Goal: Task Accomplishment & Management: Manage account settings

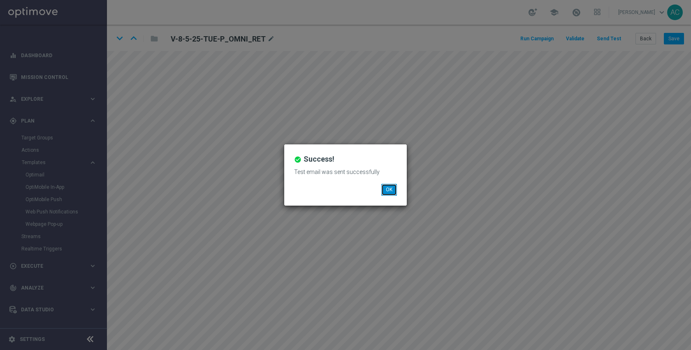
click at [388, 188] on button "OK" at bounding box center [389, 190] width 16 height 12
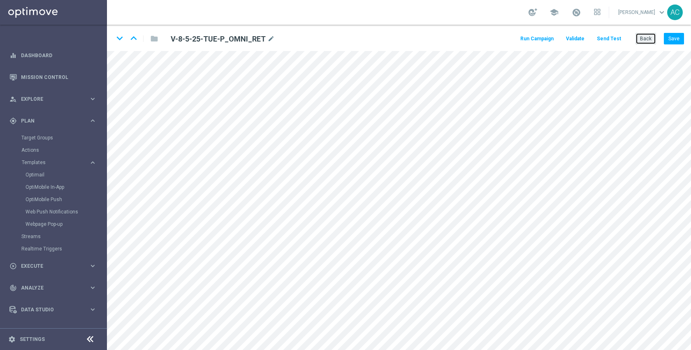
click at [647, 37] on button "Back" at bounding box center [645, 39] width 21 height 12
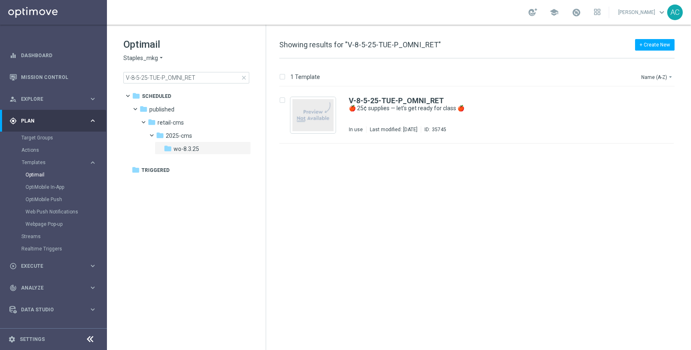
click at [245, 78] on span "close" at bounding box center [243, 77] width 7 height 7
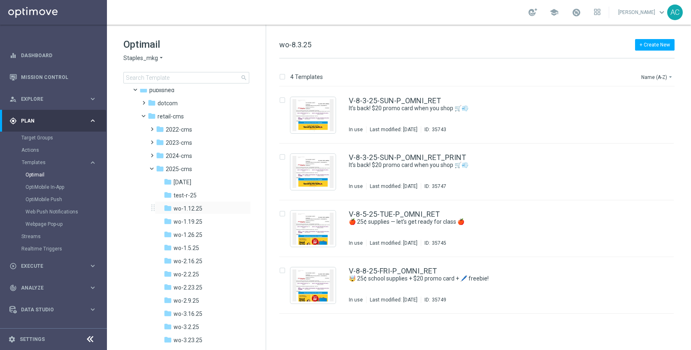
scroll to position [96, 0]
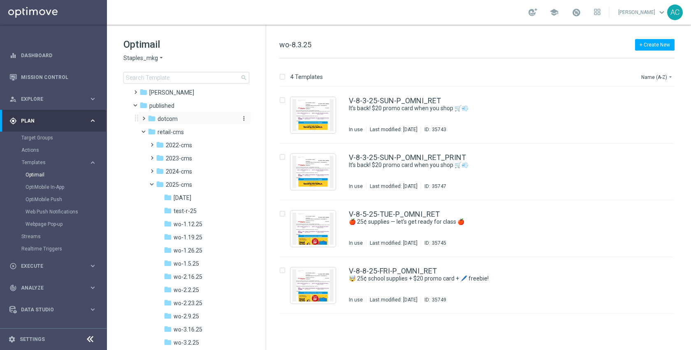
click at [173, 120] on span "dotcom" at bounding box center [167, 118] width 20 height 7
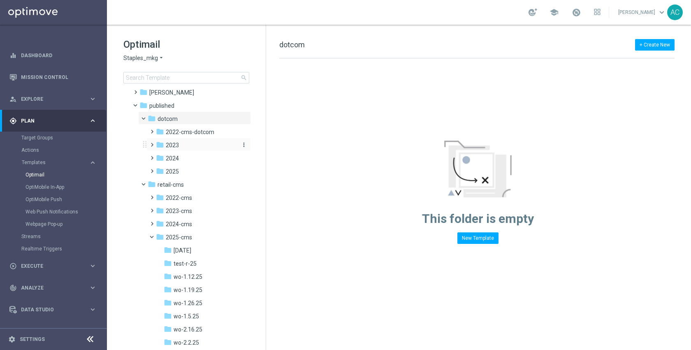
click at [179, 150] on div "folder 2023" at bounding box center [196, 145] width 81 height 9
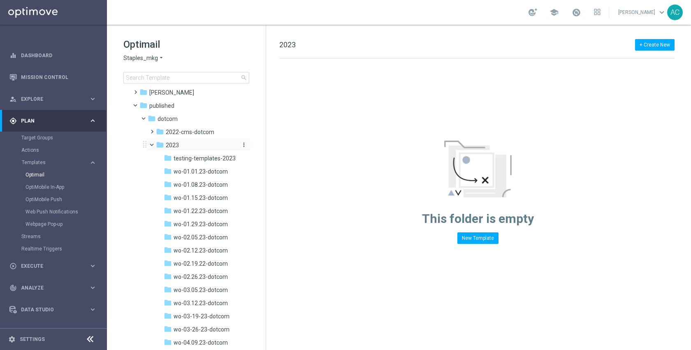
click at [178, 147] on div "folder 2023" at bounding box center [196, 145] width 81 height 9
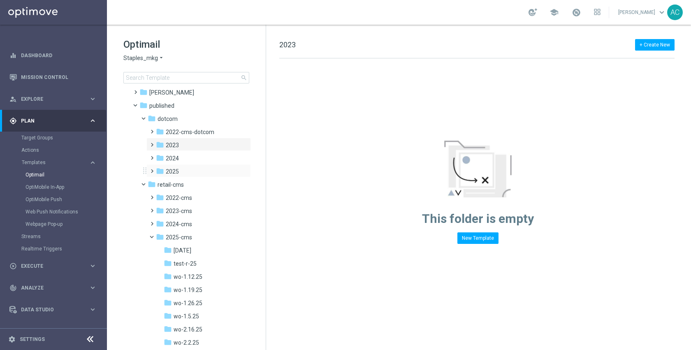
click at [181, 176] on div "folder 2025 more_vert" at bounding box center [198, 170] width 104 height 13
click at [152, 169] on span at bounding box center [150, 167] width 4 height 3
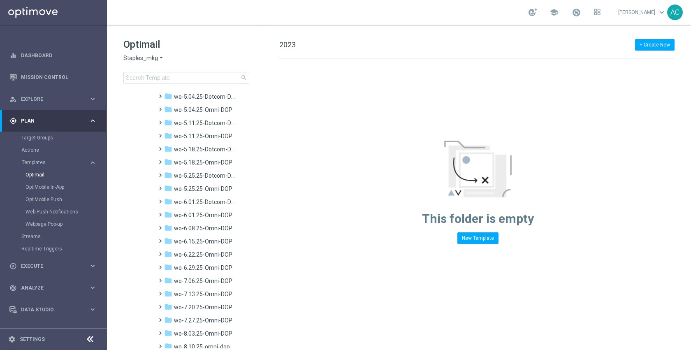
scroll to position [769, 0]
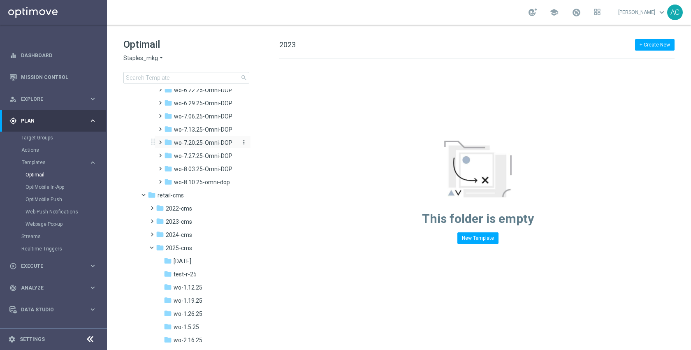
click at [206, 143] on span "wo-7.20.25-Omni-DOP" at bounding box center [203, 142] width 58 height 7
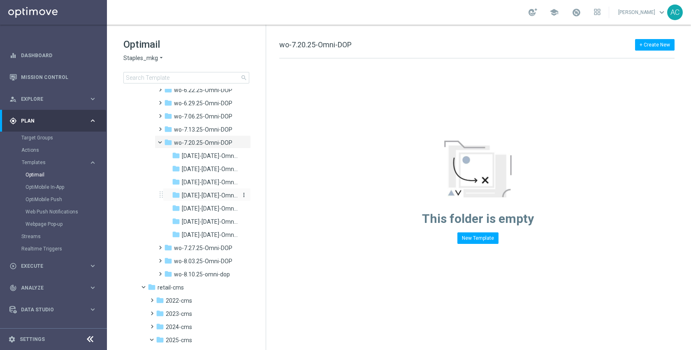
click at [201, 195] on span "[DATE]-[DATE]-Omni-DOP_{X}" at bounding box center [210, 195] width 56 height 7
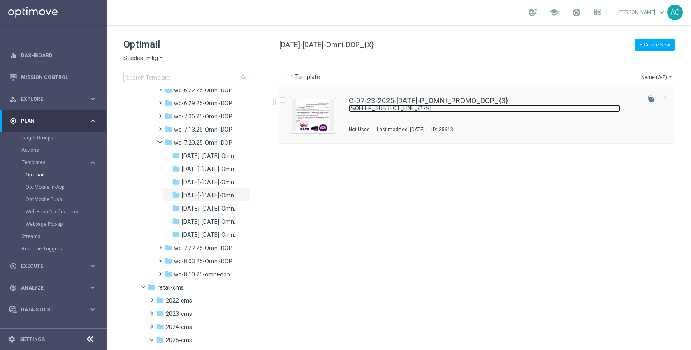
click at [409, 109] on link "[%OFFER_SUBJECT_LINE_{1}%]" at bounding box center [484, 108] width 271 height 8
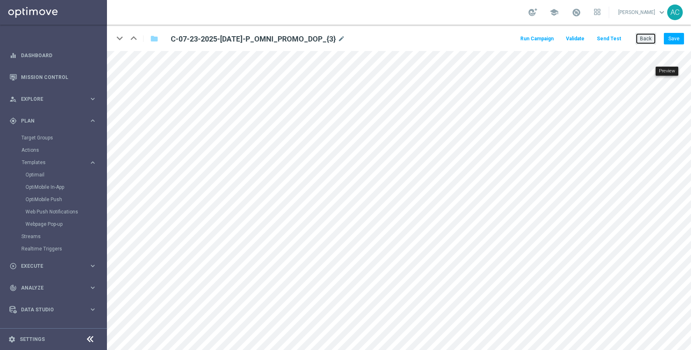
click at [645, 41] on button "Back" at bounding box center [645, 39] width 21 height 12
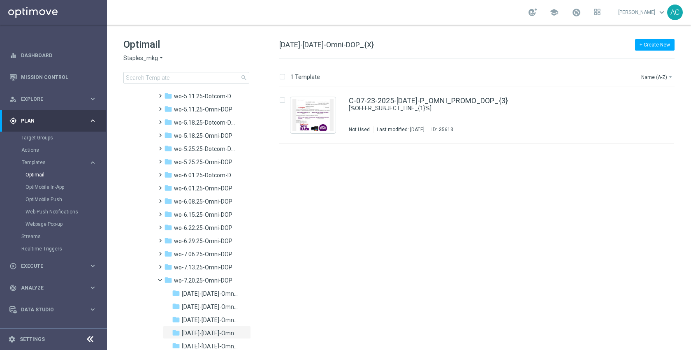
scroll to position [696, 0]
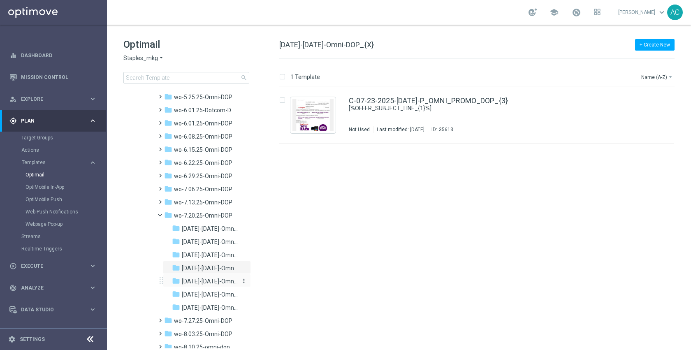
click at [212, 277] on div "folder [DATE]-[DATE]-Omni-DOP_{X}" at bounding box center [205, 281] width 67 height 9
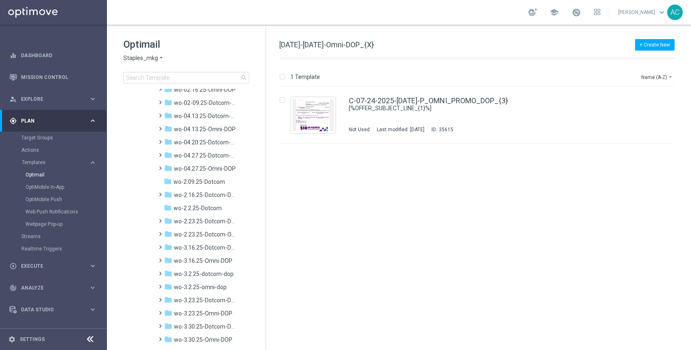
scroll to position [32, 0]
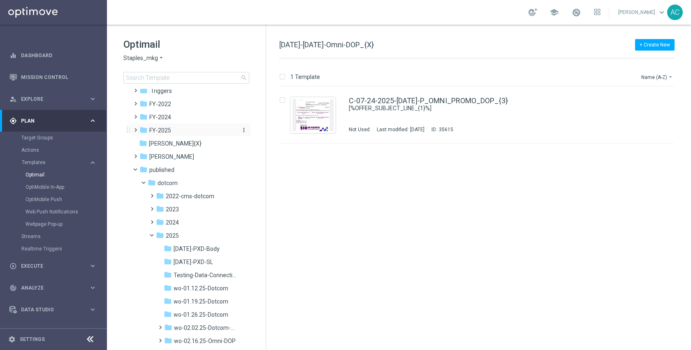
click at [170, 131] on div "folder FY-2025" at bounding box center [186, 130] width 95 height 9
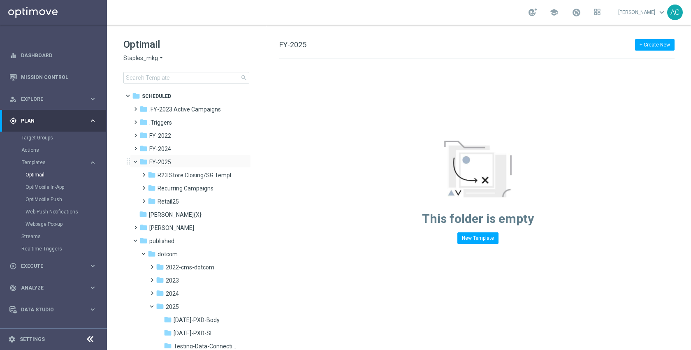
click at [137, 160] on span at bounding box center [138, 160] width 3 height 4
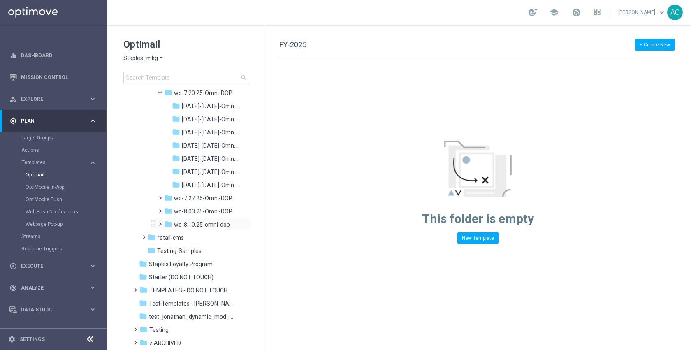
scroll to position [841, 0]
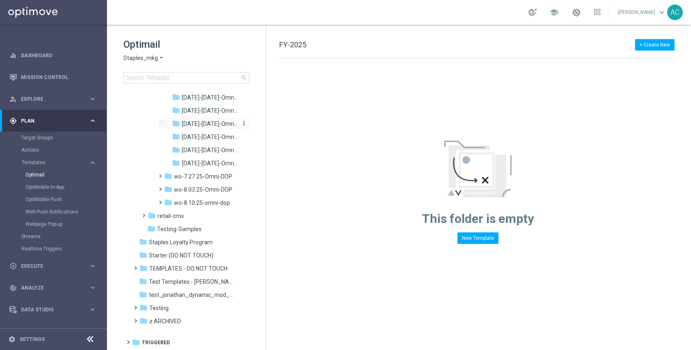
click at [208, 122] on span "[DATE]-[DATE]-Omni-DOP_{X}" at bounding box center [210, 123] width 56 height 7
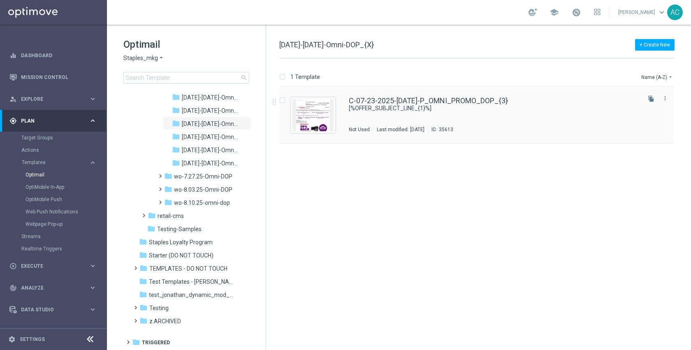
click at [401, 117] on div "C-07-23-2025-[DATE]-P_OMNI_PROMO_DOP_{3} [%OFFER_SUBJECT_LINE_{1}%] Not Used La…" at bounding box center [494, 115] width 290 height 36
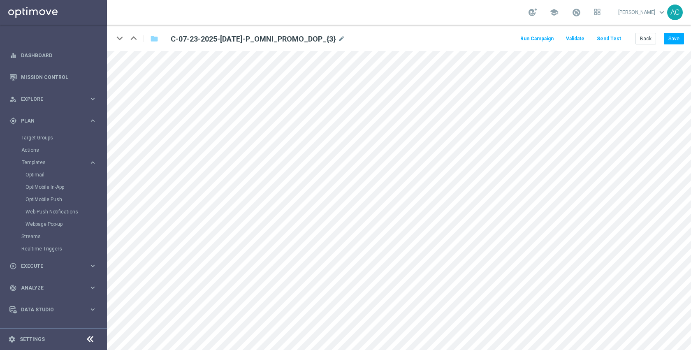
click at [612, 38] on button "Send Test" at bounding box center [608, 38] width 27 height 11
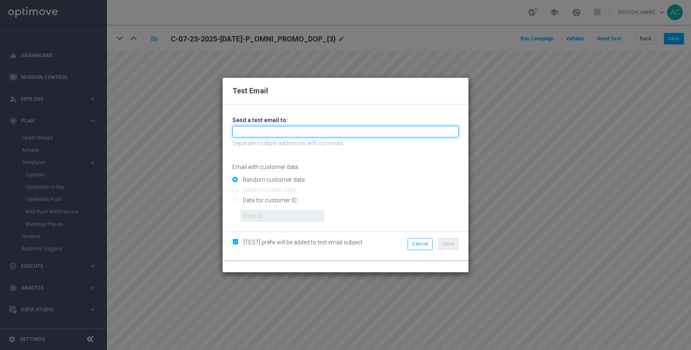
click at [293, 130] on input "text" at bounding box center [345, 132] width 226 height 12
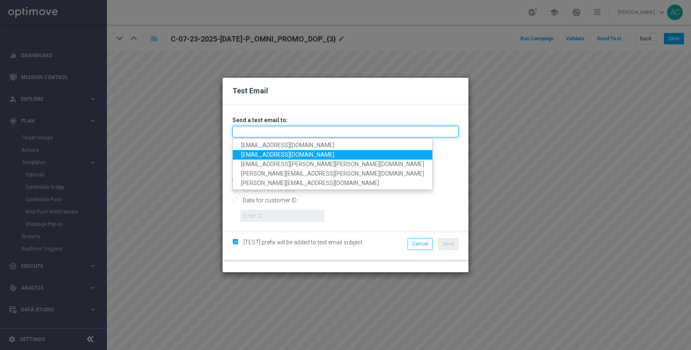
type input "[EMAIL_ADDRESS][DOMAIN_NAME]"
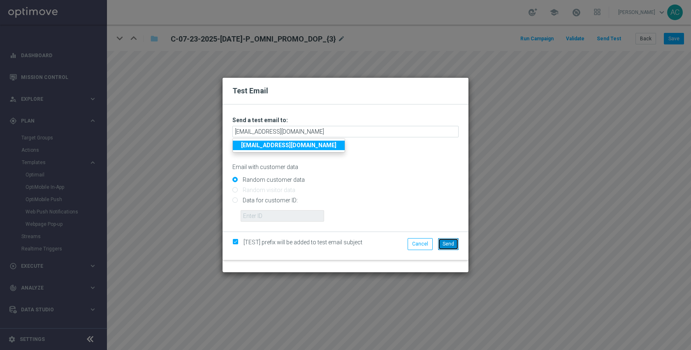
click at [451, 246] on span "Send" at bounding box center [448, 244] width 12 height 6
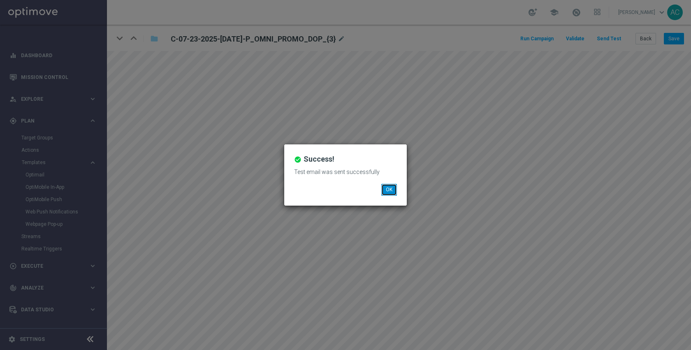
click at [387, 191] on button "OK" at bounding box center [389, 190] width 16 height 12
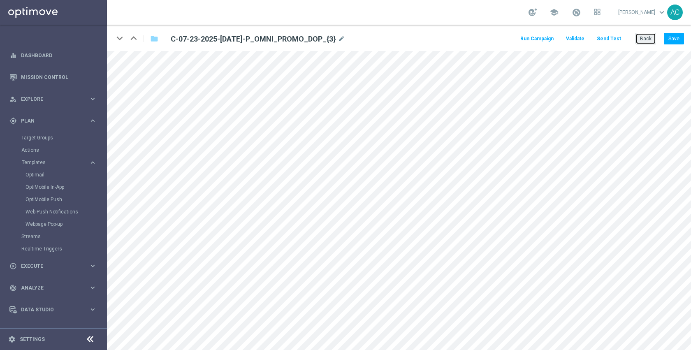
click at [652, 35] on button "Back" at bounding box center [645, 39] width 21 height 12
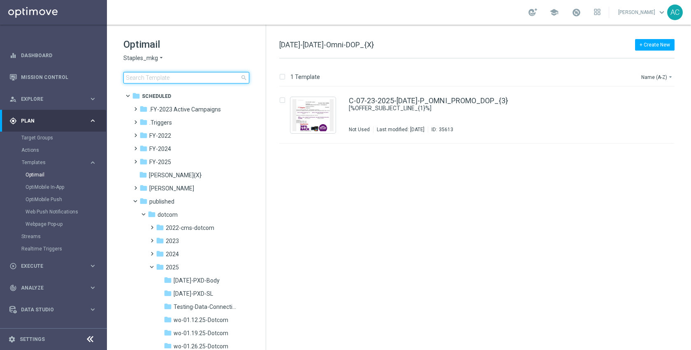
click at [183, 80] on input at bounding box center [186, 78] width 126 height 12
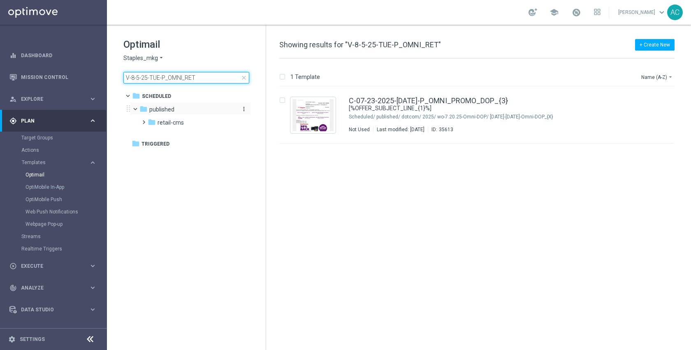
type input "V-8-5-25-TUE-P_OMNI_RET"
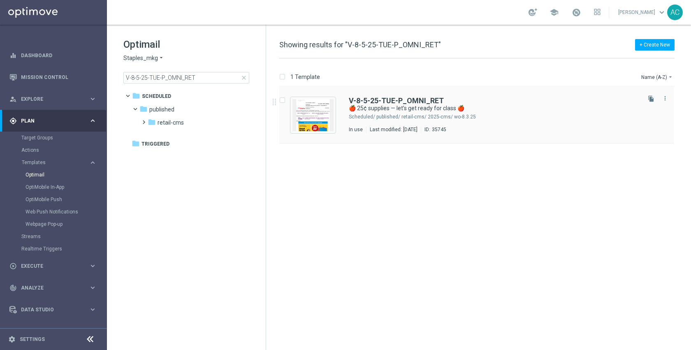
click at [363, 125] on div "V-8-5-25-TUE-P_OMNI_RET 🍎 25¢ supplies — let’s get ready for class 🍎 Scheduled/…" at bounding box center [494, 115] width 290 height 36
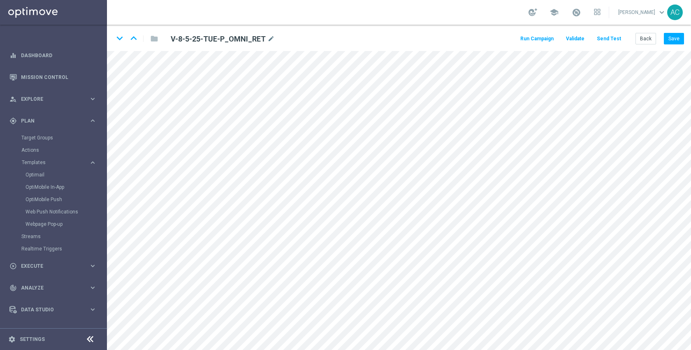
click at [612, 40] on button "Send Test" at bounding box center [608, 38] width 27 height 11
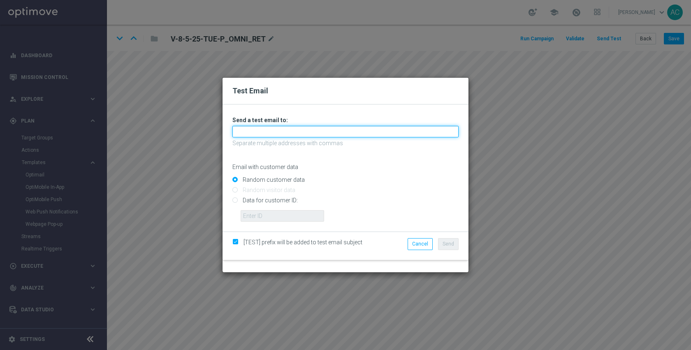
click at [300, 134] on input "text" at bounding box center [345, 132] width 226 height 12
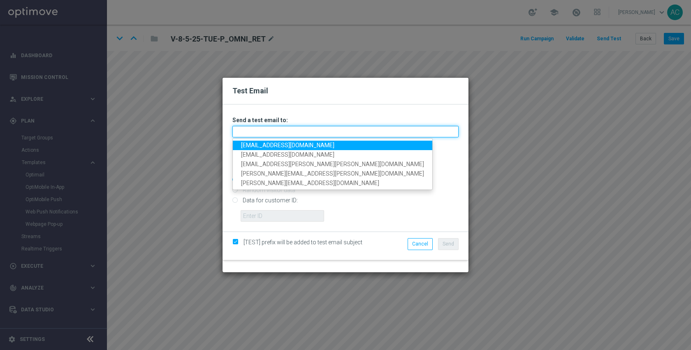
click at [268, 130] on input "text" at bounding box center [345, 132] width 226 height 12
type input "[EMAIL_ADDRESS][DOMAIN_NAME]"
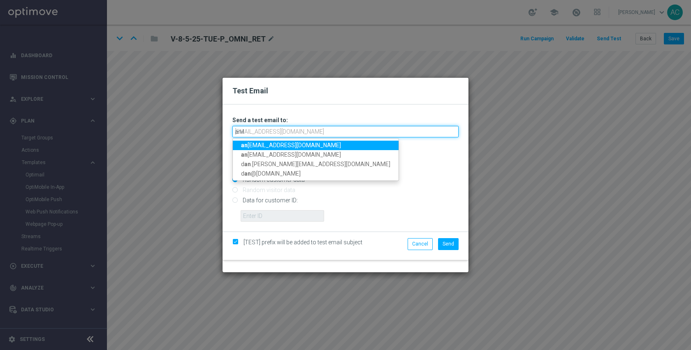
type input "anilr"
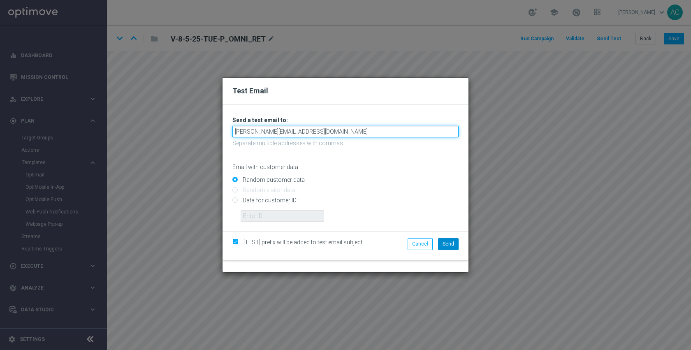
type input "[PERSON_NAME][EMAIL_ADDRESS][DOMAIN_NAME]"
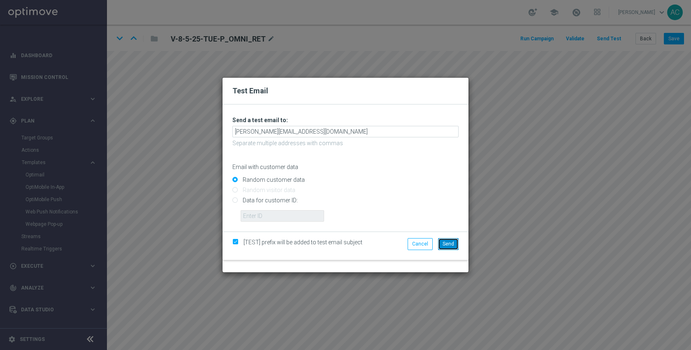
click at [446, 245] on span "Send" at bounding box center [448, 244] width 12 height 6
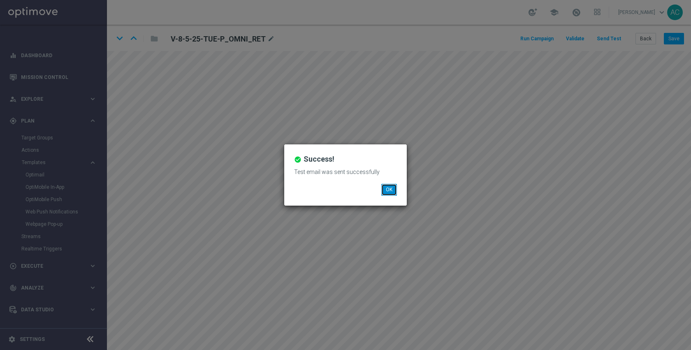
click at [389, 189] on button "OK" at bounding box center [389, 190] width 16 height 12
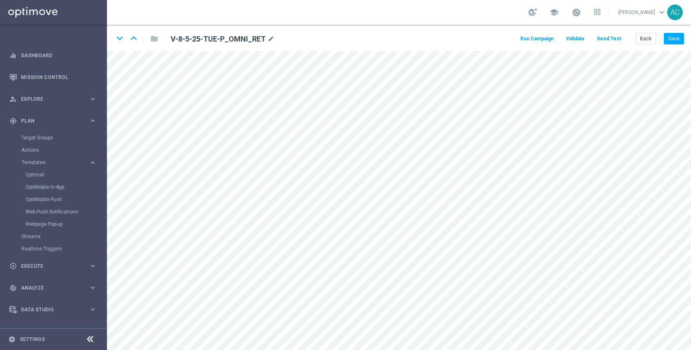
click at [612, 37] on button "Send Test" at bounding box center [608, 38] width 27 height 11
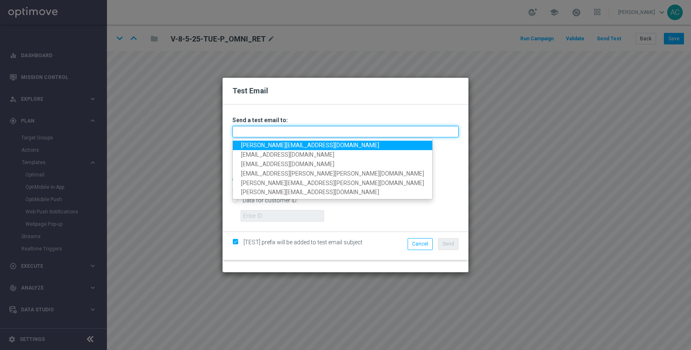
click at [290, 127] on input "text" at bounding box center [345, 132] width 226 height 12
type input "[PERSON_NAME][EMAIL_ADDRESS][DOMAIN_NAME]"
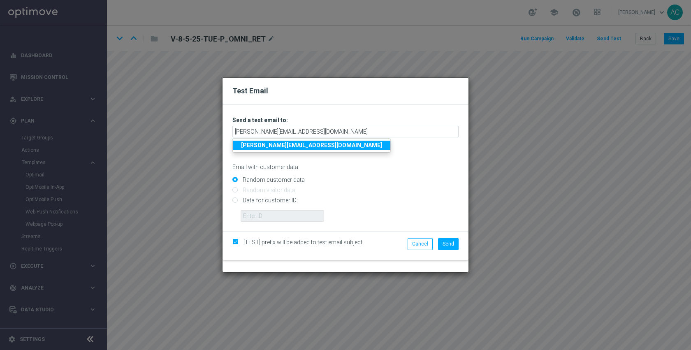
click at [281, 199] on input "Data for customer ID:" at bounding box center [345, 204] width 226 height 12
radio input "true"
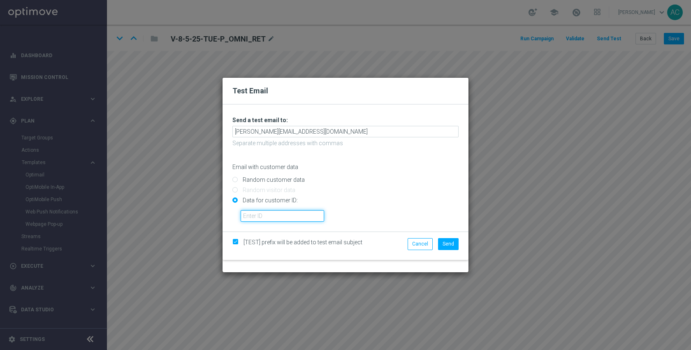
click at [279, 217] on input "text" at bounding box center [281, 216] width 83 height 12
paste input "10043330079"
type input "10043330079"
click at [448, 247] on span "Send" at bounding box center [448, 244] width 12 height 6
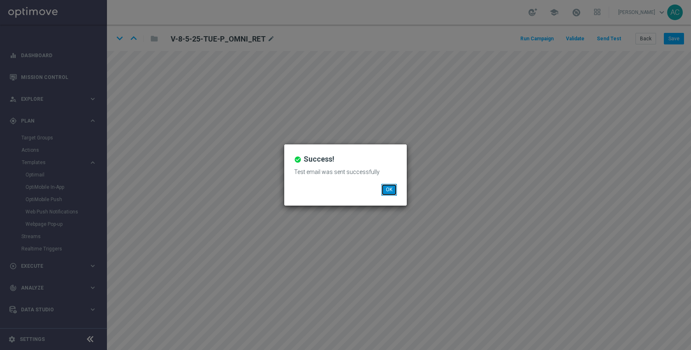
click at [389, 189] on button "OK" at bounding box center [389, 190] width 16 height 12
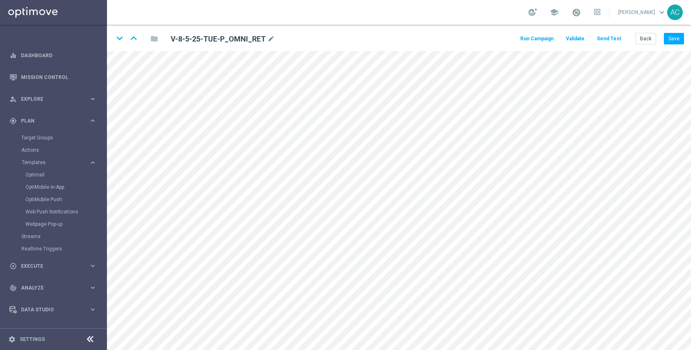
click at [608, 37] on button "Send Test" at bounding box center [608, 38] width 27 height 11
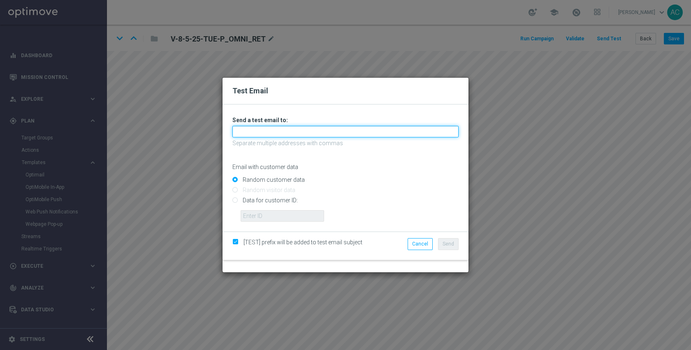
click at [287, 131] on input "text" at bounding box center [345, 132] width 226 height 12
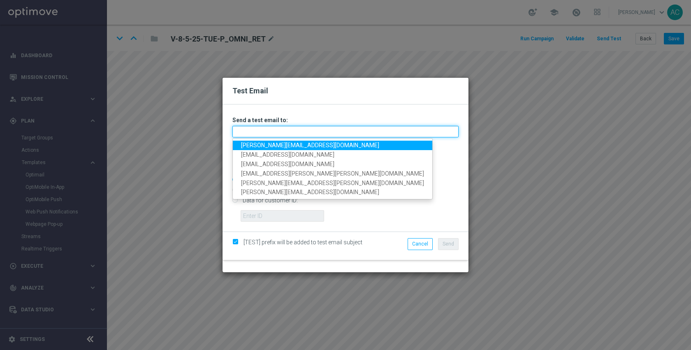
type input "[EMAIL_ADDRESS][DOMAIN_NAME]"
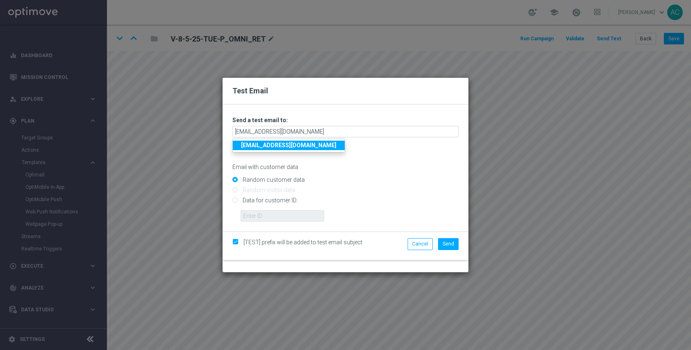
click at [266, 199] on input "Data for customer ID:" at bounding box center [345, 204] width 226 height 12
radio input "true"
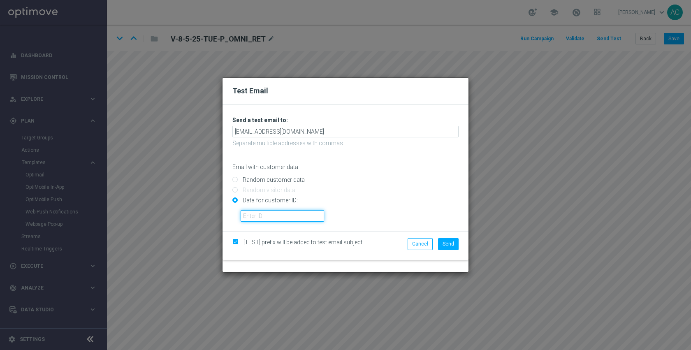
click at [264, 217] on input "text" at bounding box center [281, 216] width 83 height 12
paste input "10084392677"
type input "10084392677"
click at [443, 243] on span "Send" at bounding box center [448, 244] width 12 height 6
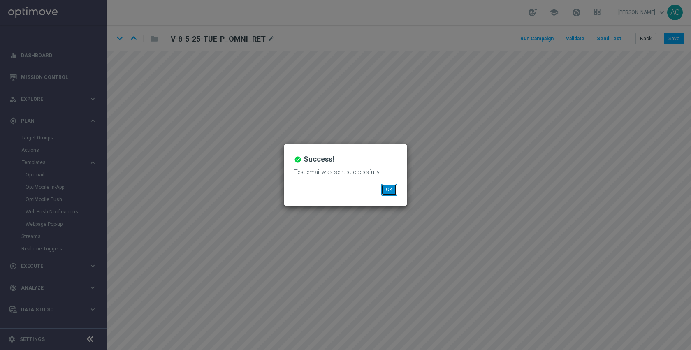
click at [387, 189] on button "OK" at bounding box center [389, 190] width 16 height 12
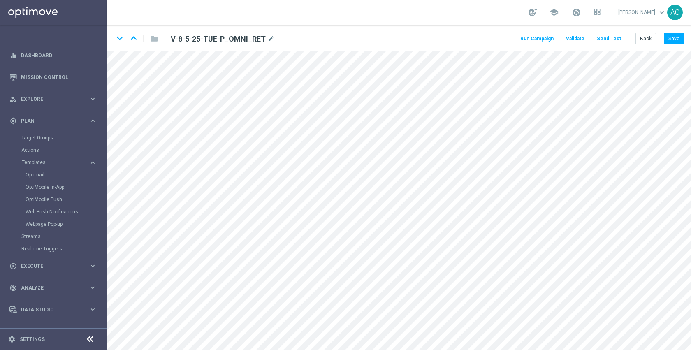
click at [609, 39] on button "Send Test" at bounding box center [608, 38] width 27 height 11
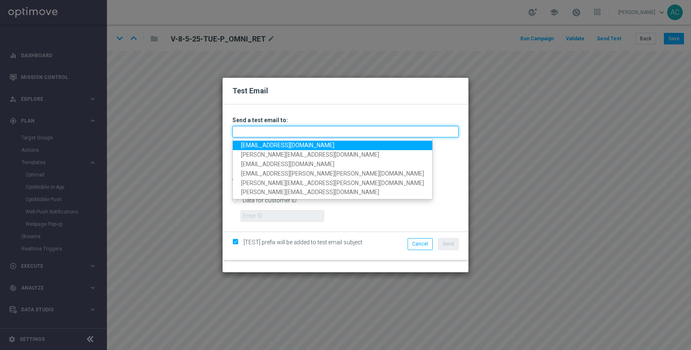
click at [275, 127] on input "text" at bounding box center [345, 132] width 226 height 12
type input "[PERSON_NAME][EMAIL_ADDRESS][DOMAIN_NAME]"
type input "[EMAIL_ADDRESS][DOMAIN_NAME]"
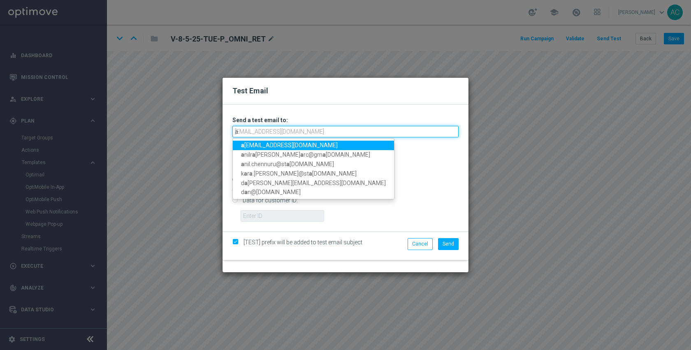
type input "a"
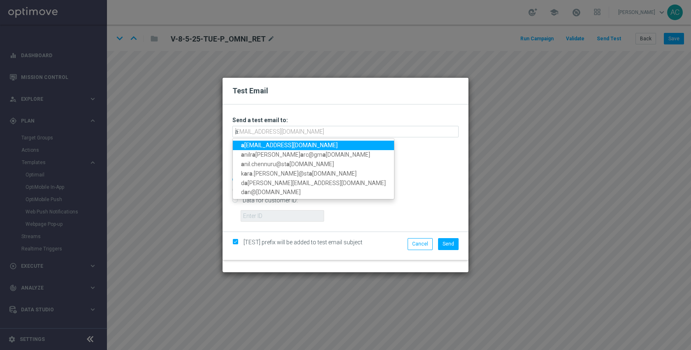
click at [261, 145] on link "a [EMAIL_ADDRESS][DOMAIN_NAME]" at bounding box center [313, 145] width 161 height 9
type input "[EMAIL_ADDRESS][DOMAIN_NAME]"
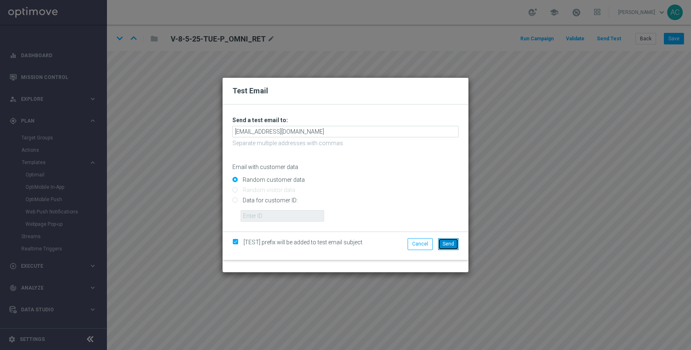
click at [444, 243] on span "Send" at bounding box center [448, 244] width 12 height 6
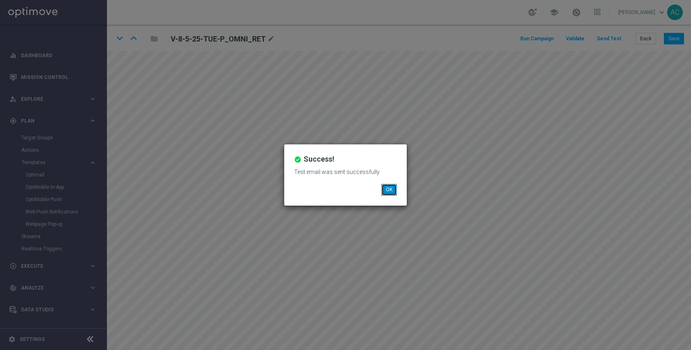
click at [391, 189] on button "OK" at bounding box center [389, 190] width 16 height 12
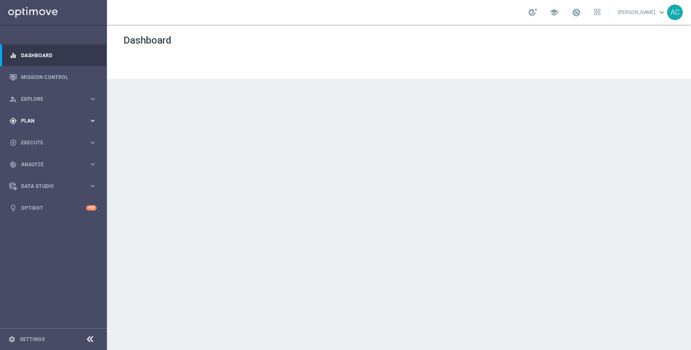
click at [43, 118] on span "Plan" at bounding box center [55, 120] width 68 height 5
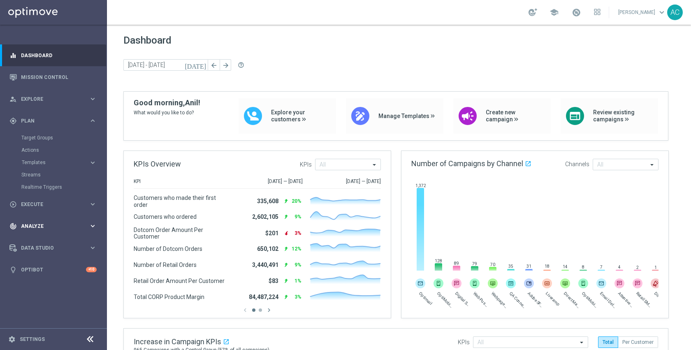
click at [37, 228] on span "Analyze" at bounding box center [55, 226] width 68 height 5
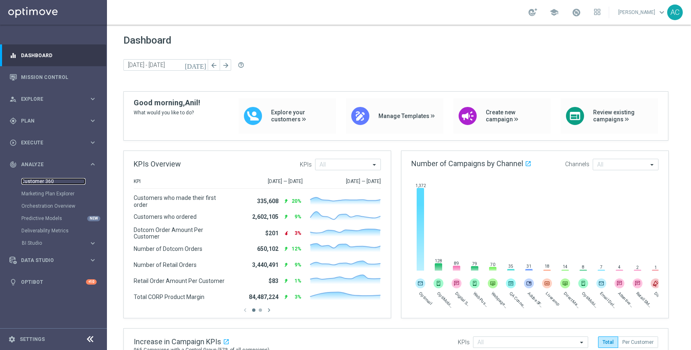
click at [38, 181] on link "Customer 360" at bounding box center [53, 181] width 64 height 7
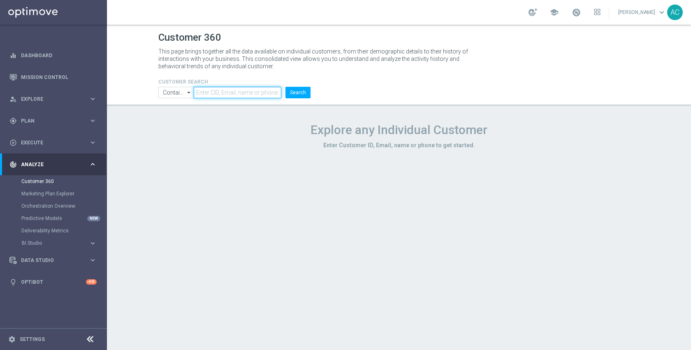
click at [238, 92] on input "text" at bounding box center [238, 93] width 88 height 12
type input "adam@joseki-tech.com"
click at [285, 87] on button "Search" at bounding box center [297, 93] width 25 height 12
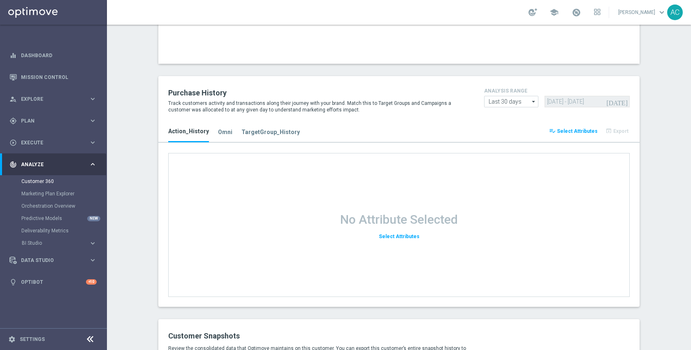
scroll to position [1012, 0]
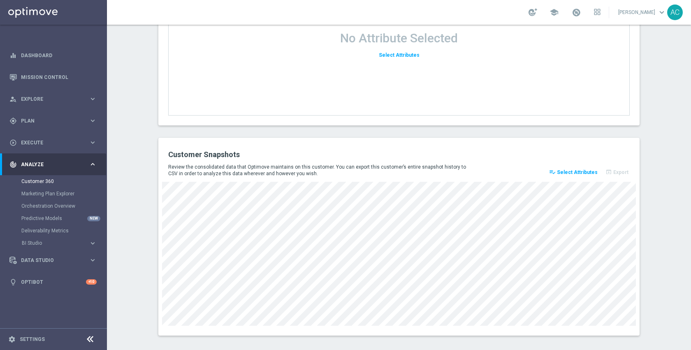
click at [561, 169] on span "Select Attributes" at bounding box center [577, 172] width 41 height 6
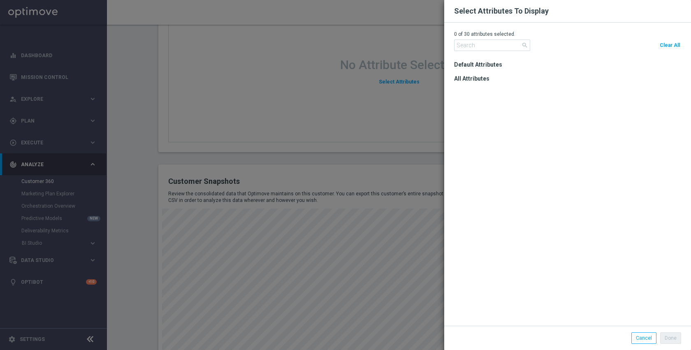
scroll to position [1038, 0]
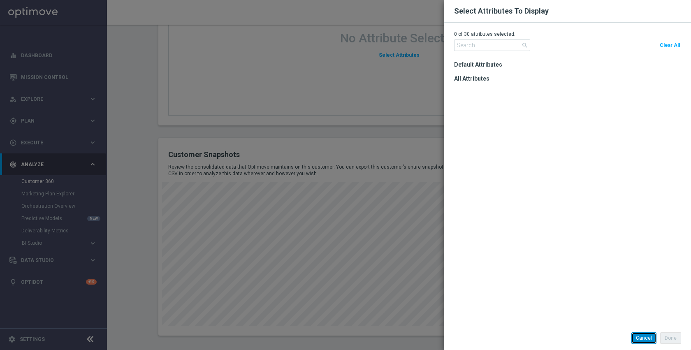
click at [636, 337] on button "Cancel" at bounding box center [643, 338] width 25 height 12
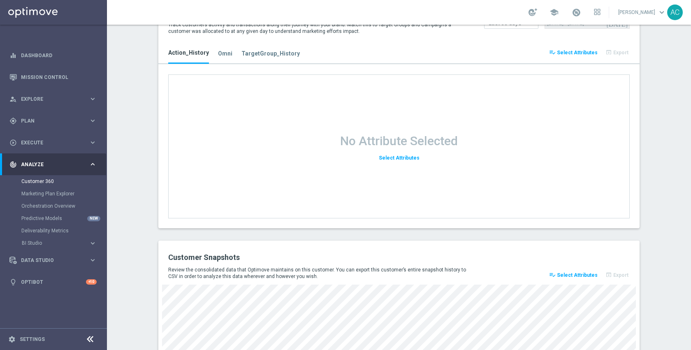
scroll to position [1044, 0]
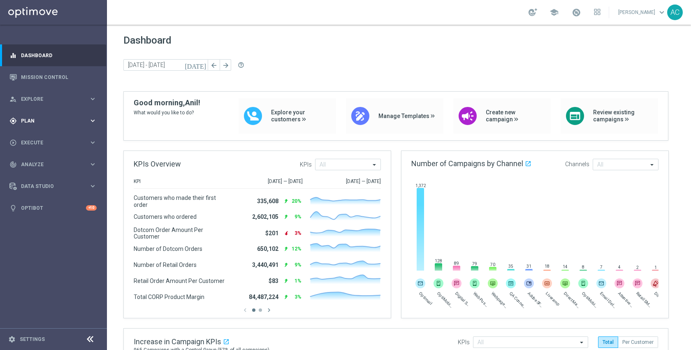
click at [35, 126] on div "gps_fixed Plan keyboard_arrow_right" at bounding box center [53, 121] width 106 height 22
click at [37, 139] on link "Target Groups" at bounding box center [53, 137] width 64 height 7
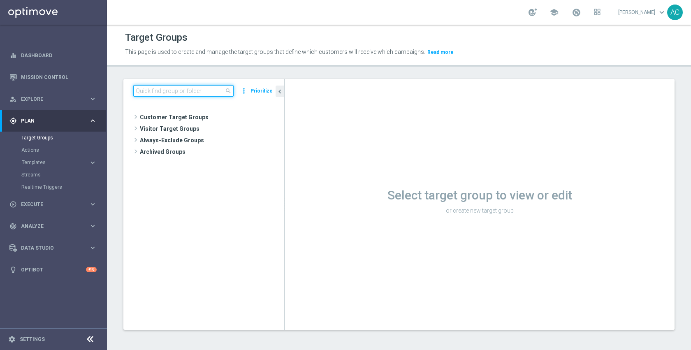
click at [180, 94] on input at bounding box center [183, 91] width 100 height 12
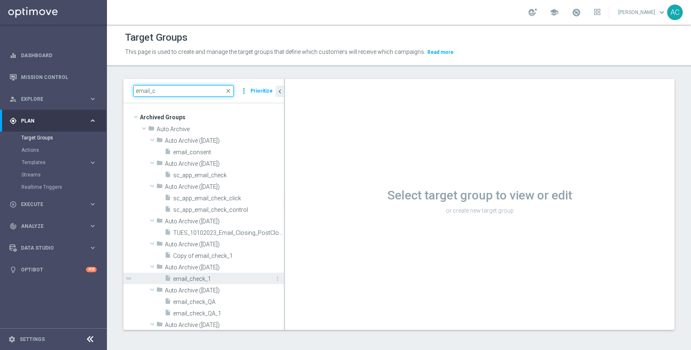
type input "email_c"
click at [220, 277] on span "email_check_1" at bounding box center [219, 278] width 92 height 7
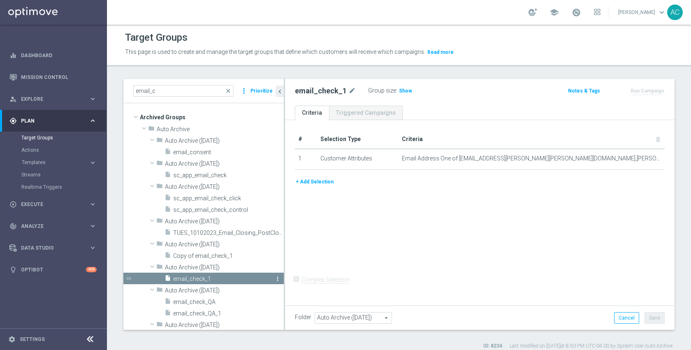
click at [274, 280] on icon "more_vert" at bounding box center [277, 278] width 7 height 7
click at [284, 290] on span "Restore" at bounding box center [294, 290] width 21 height 6
type input "Customer Target Groups"
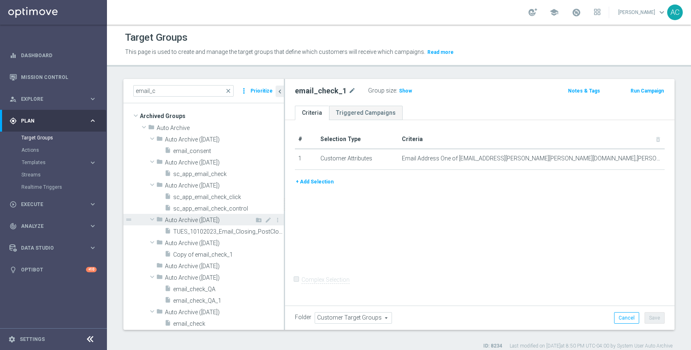
scroll to position [2, 0]
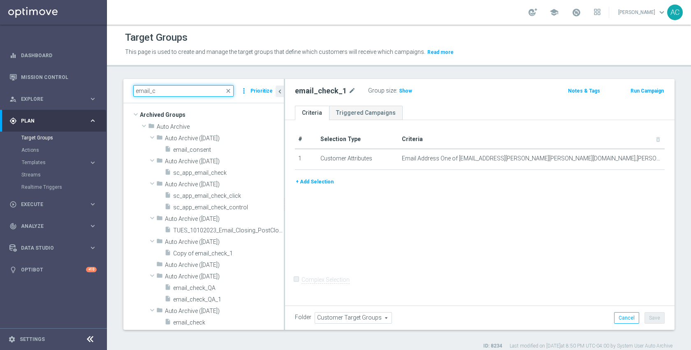
click at [185, 96] on input "email_c" at bounding box center [183, 91] width 100 height 12
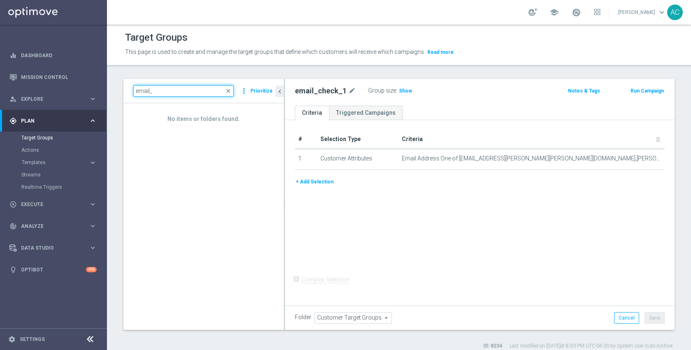
type input "email_c"
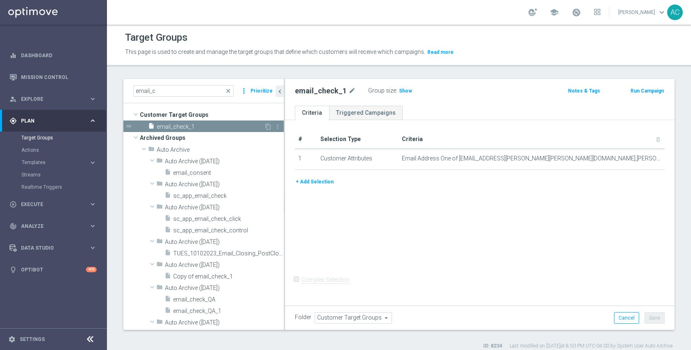
click at [189, 130] on span "email_check_1" at bounding box center [210, 126] width 107 height 7
click at [461, 227] on div "# Selection Type Criteria delete_forever 1 Customer Attributes Email Address On…" at bounding box center [479, 211] width 389 height 183
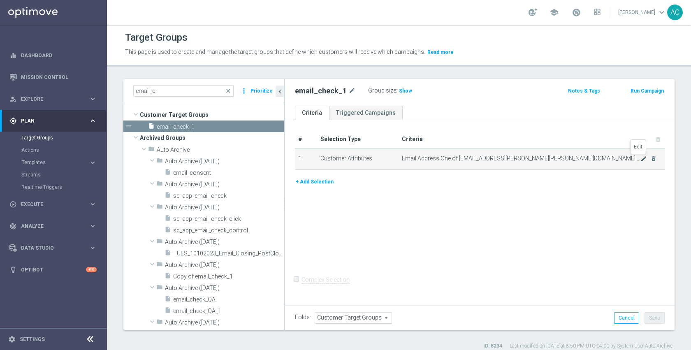
click at [640, 159] on icon "mode_edit" at bounding box center [643, 158] width 7 height 7
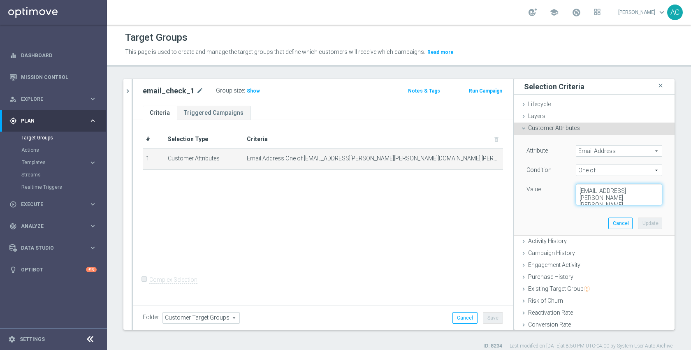
click at [611, 193] on textarea "kara.vetere@staples.com,anil.chennuru@staples.com,Mary.Musialowski@Staples.com,…" at bounding box center [618, 194] width 86 height 21
type textarea "adam@joseki-tech.com"
click at [639, 222] on button "Update" at bounding box center [650, 223] width 24 height 12
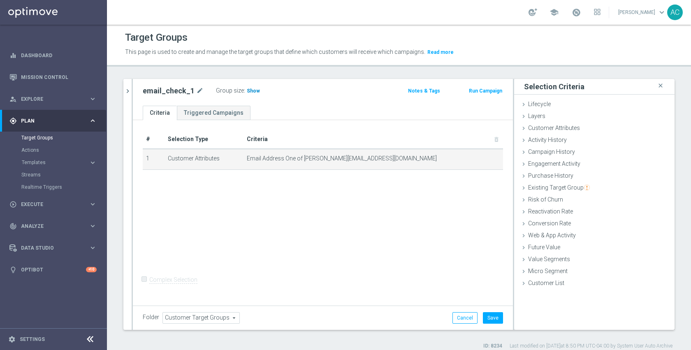
click at [250, 92] on span "Show" at bounding box center [253, 91] width 13 height 6
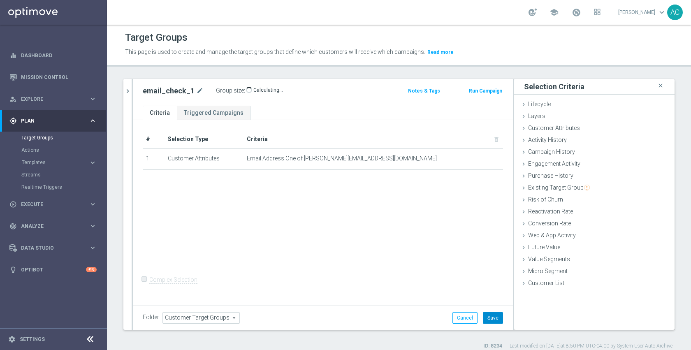
click at [493, 320] on button "Save" at bounding box center [493, 318] width 20 height 12
click at [342, 243] on div "# Selection Type Criteria delete_forever 1 Customer Attributes Email Address On…" at bounding box center [323, 211] width 380 height 183
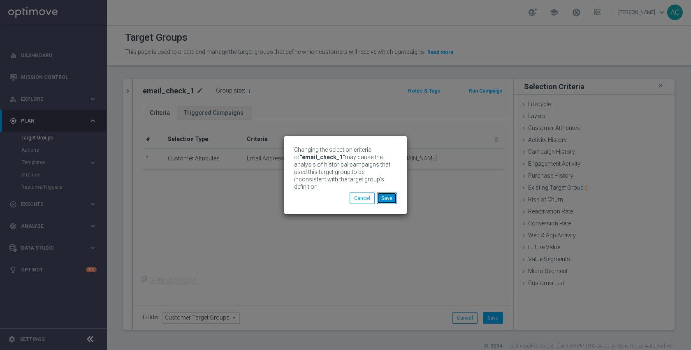
click at [387, 194] on button "Save" at bounding box center [387, 198] width 20 height 12
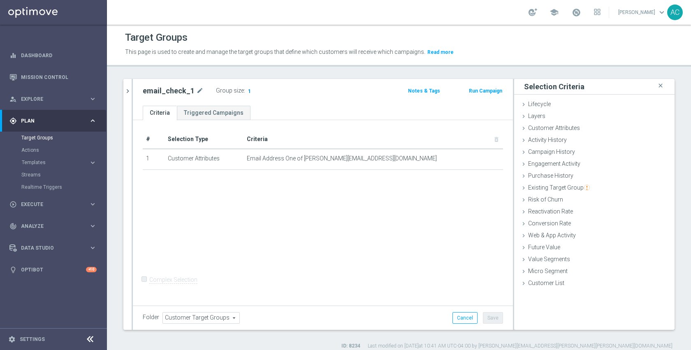
click at [247, 91] on span "1" at bounding box center [249, 92] width 5 height 8
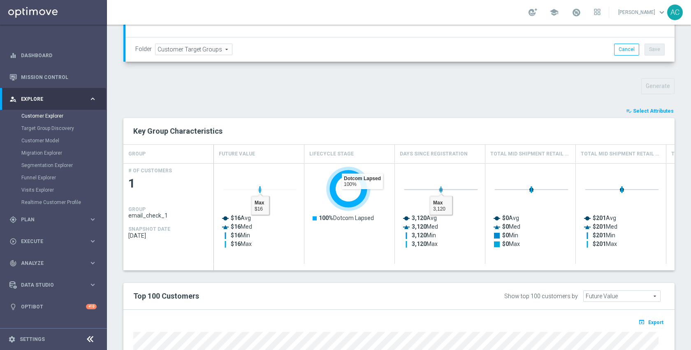
scroll to position [299, 0]
